Goal: Task Accomplishment & Management: Manage account settings

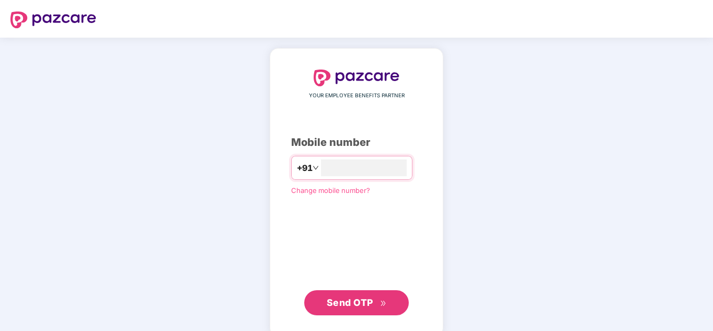
type input "**********"
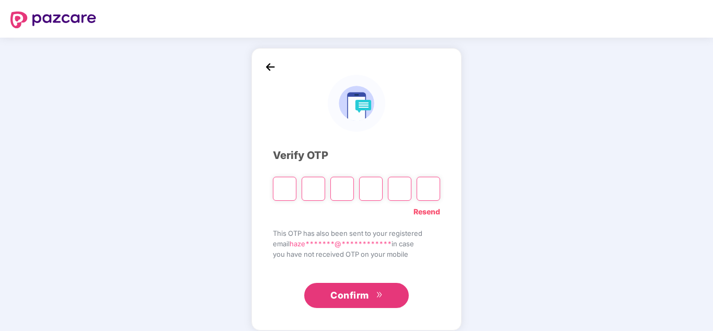
paste input "*"
type input "*"
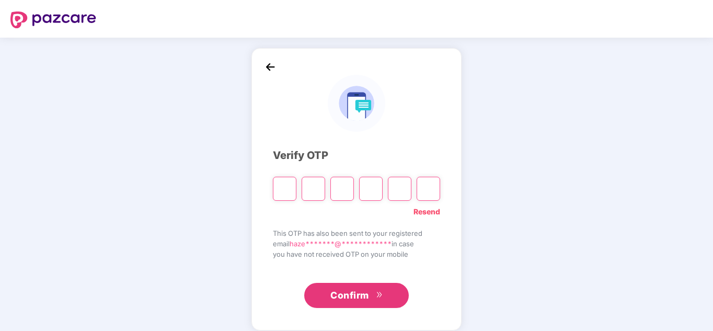
type input "*"
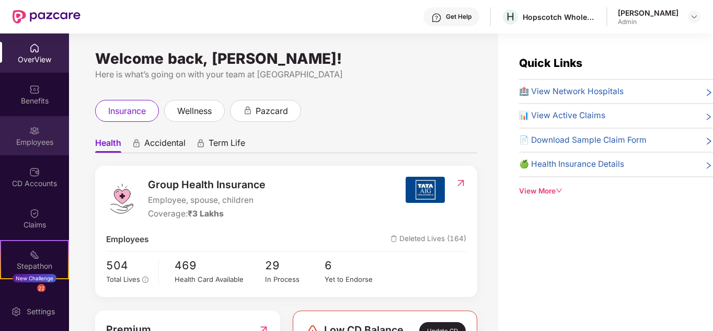
click at [39, 133] on div "Employees" at bounding box center [34, 135] width 69 height 39
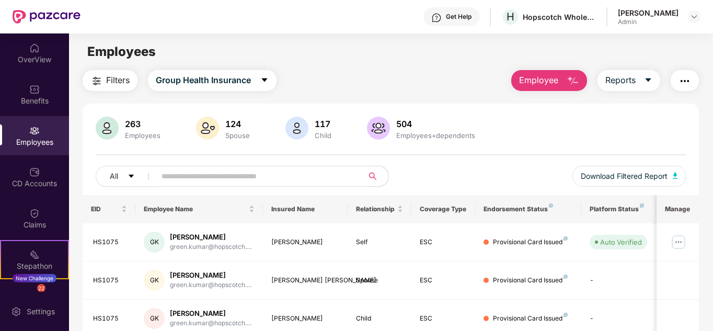
click at [189, 179] on input "text" at bounding box center [256, 176] width 188 height 16
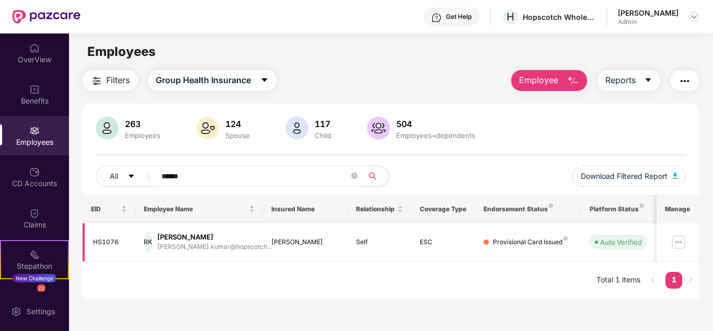
type input "******"
click at [682, 240] on img at bounding box center [678, 242] width 17 height 17
click at [546, 83] on span "Employee" at bounding box center [538, 80] width 39 height 13
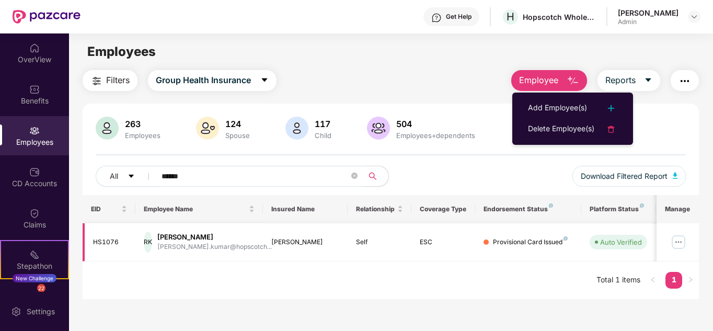
click at [678, 246] on img at bounding box center [678, 242] width 17 height 17
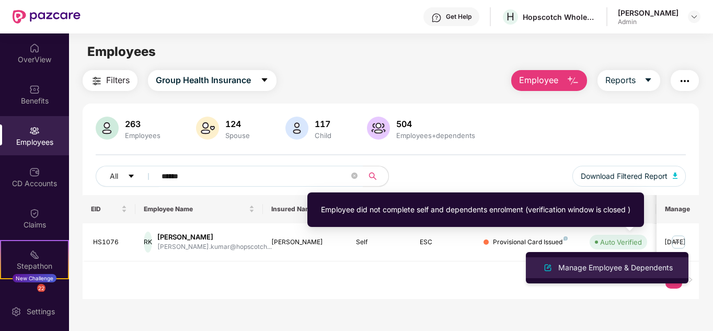
click at [616, 262] on div "Manage Employee & Dependents" at bounding box center [615, 268] width 119 height 12
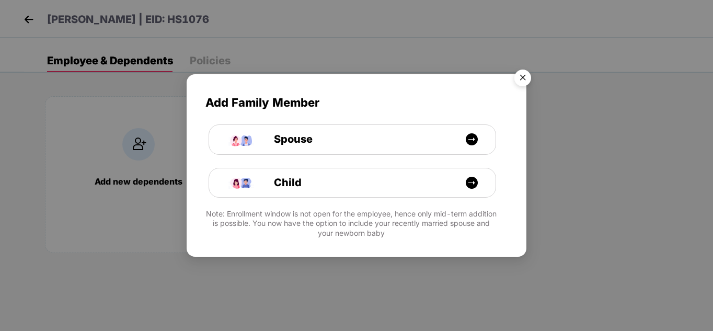
click at [522, 85] on img "Close" at bounding box center [522, 79] width 29 height 29
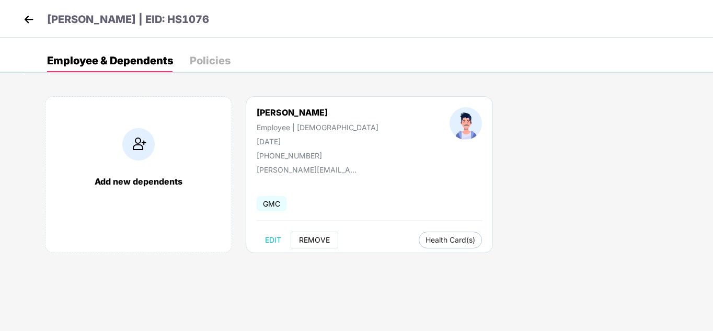
click at [314, 240] on span "REMOVE" at bounding box center [314, 240] width 31 height 8
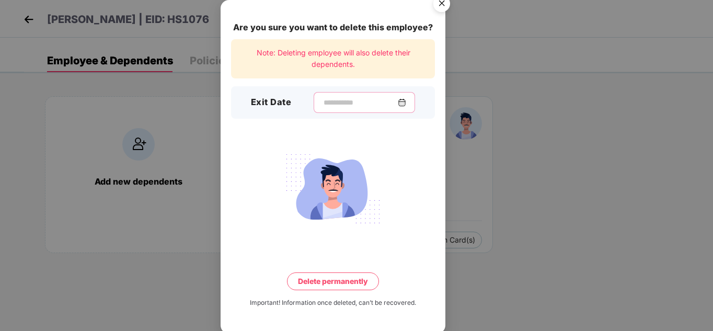
click at [323, 101] on input at bounding box center [360, 102] width 75 height 11
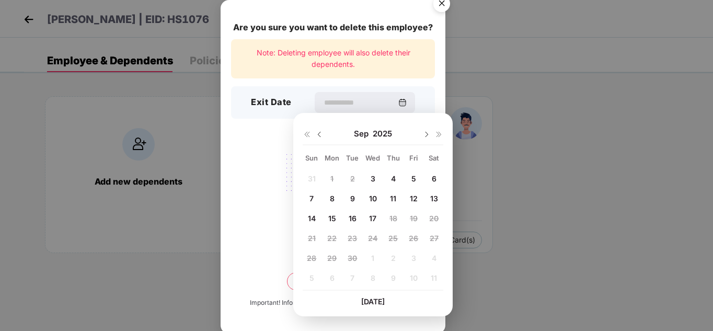
click at [374, 176] on span "3" at bounding box center [373, 178] width 5 height 9
type input "**********"
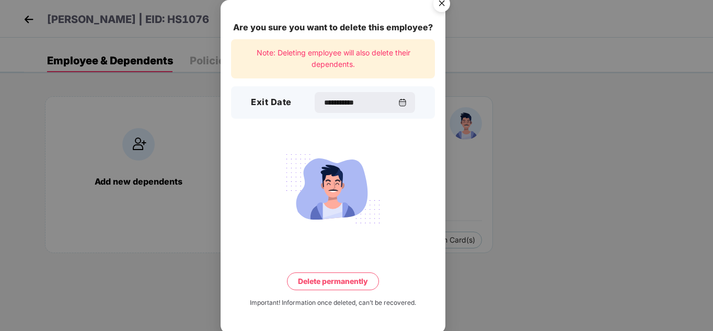
click at [329, 285] on button "Delete permanently" at bounding box center [333, 281] width 92 height 18
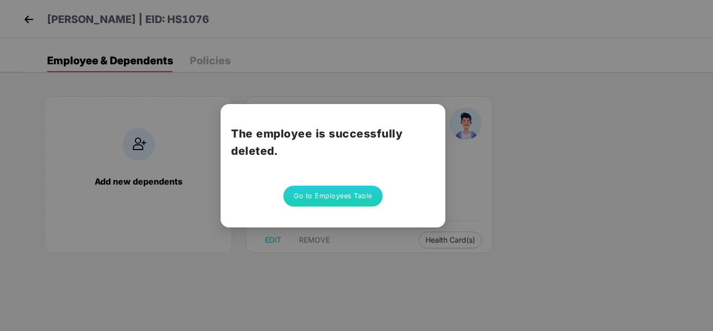
click at [330, 199] on button "Go to Employees Table" at bounding box center [332, 196] width 99 height 21
